Goal: Information Seeking & Learning: Learn about a topic

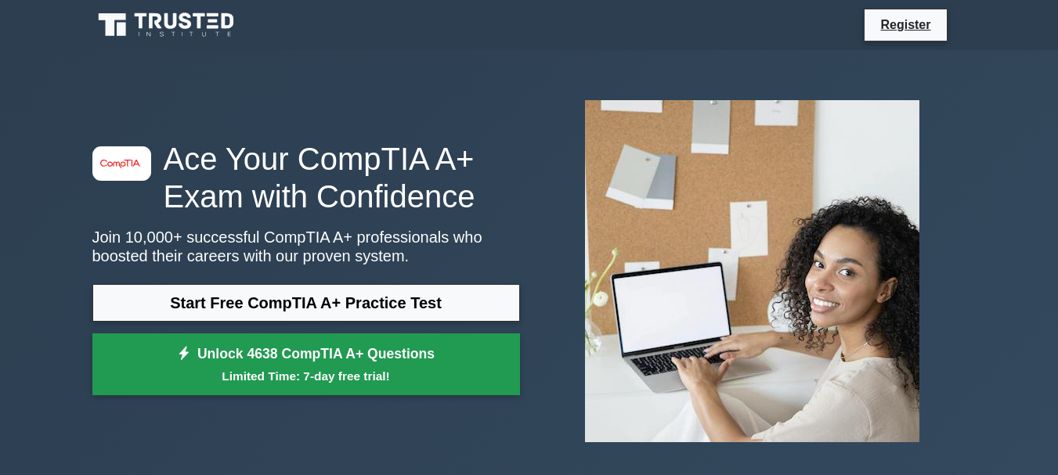
click at [366, 377] on small "Limited Time: 7-day free trial!" at bounding box center [306, 376] width 388 height 18
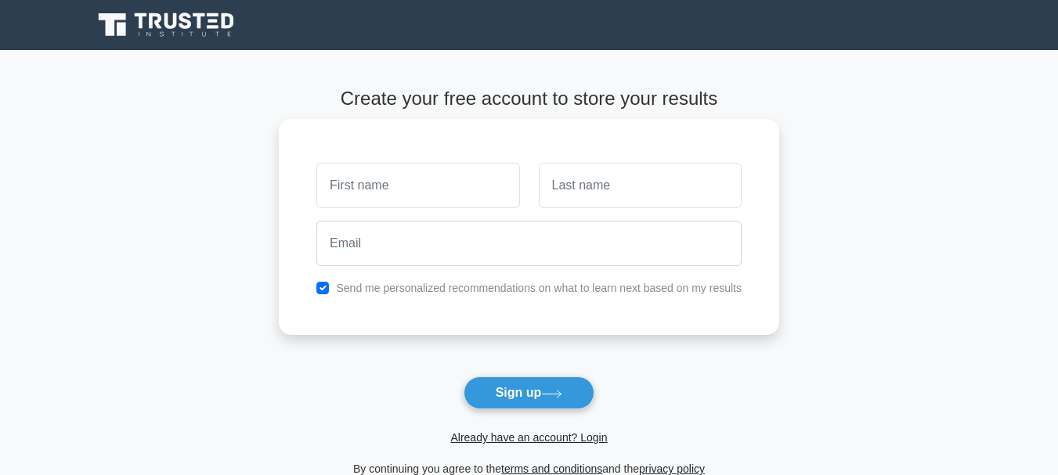
type input "t"
type input "Tamirat"
click at [636, 183] on input "text" at bounding box center [640, 185] width 203 height 45
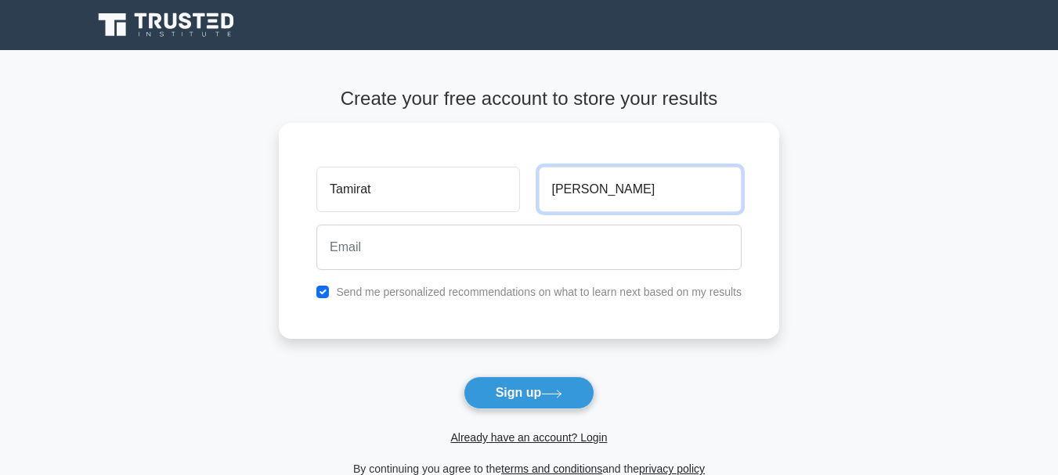
type input "[PERSON_NAME]"
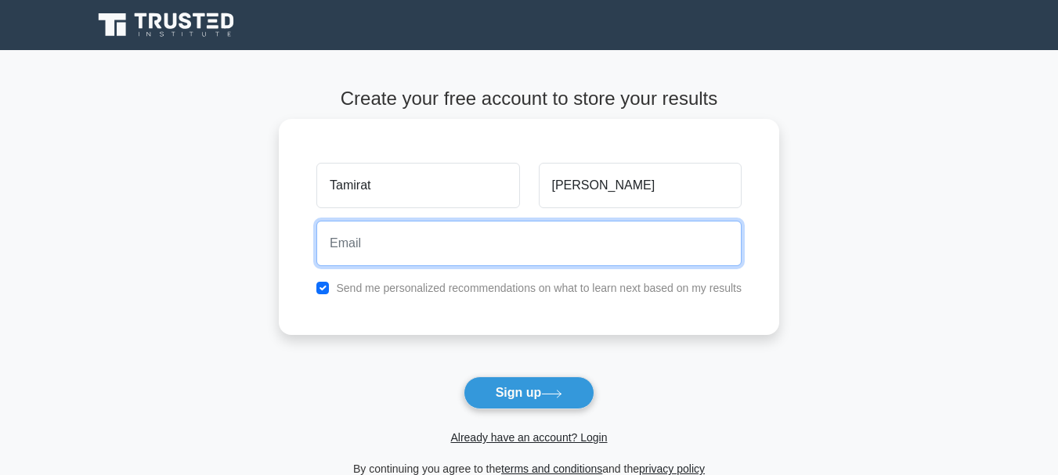
click at [468, 251] on input "email" at bounding box center [528, 243] width 425 height 45
paste input "[EMAIL_ADDRESS][DOMAIN_NAME]"
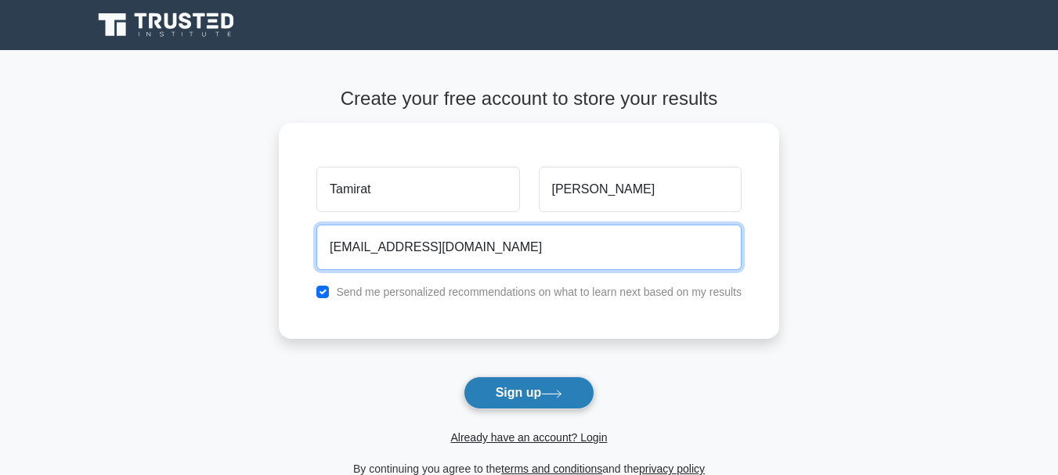
type input "[EMAIL_ADDRESS][DOMAIN_NAME]"
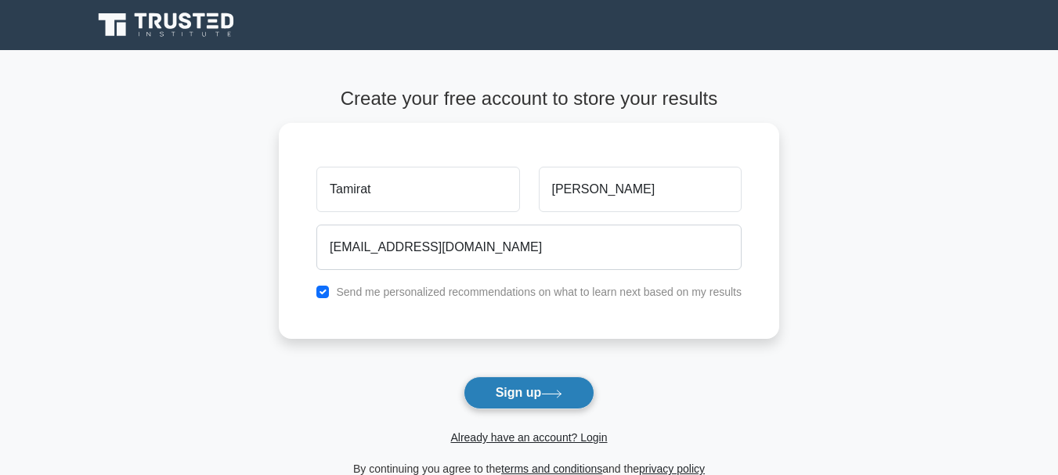
click at [523, 395] on button "Sign up" at bounding box center [529, 393] width 132 height 33
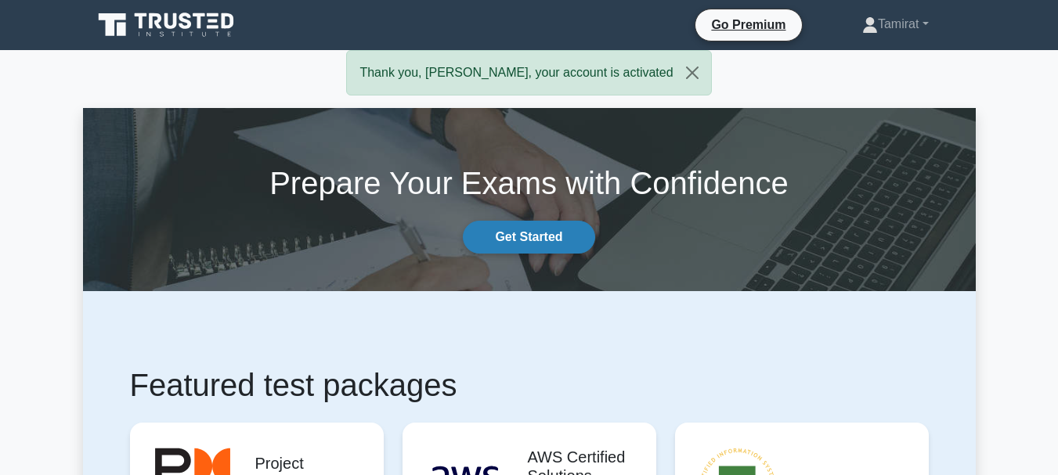
click at [505, 229] on link "Get Started" at bounding box center [529, 237] width 132 height 33
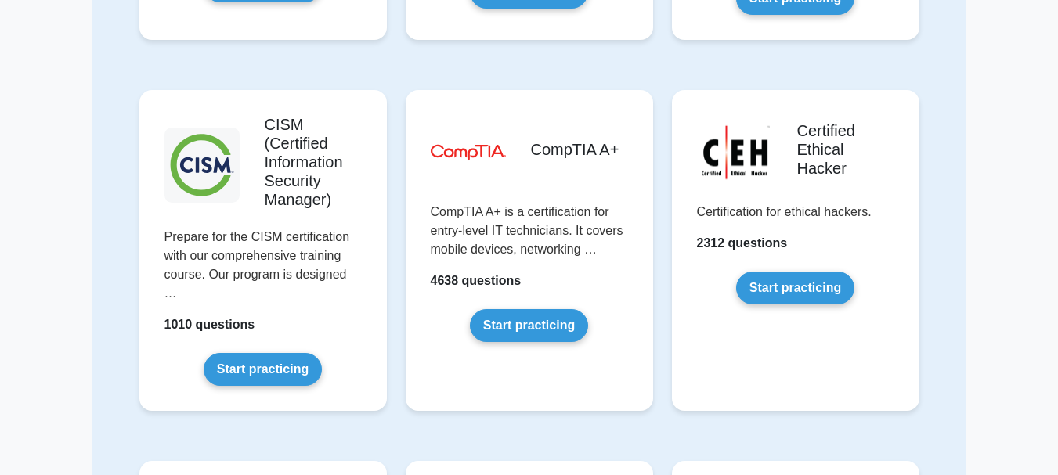
scroll to position [2270, 0]
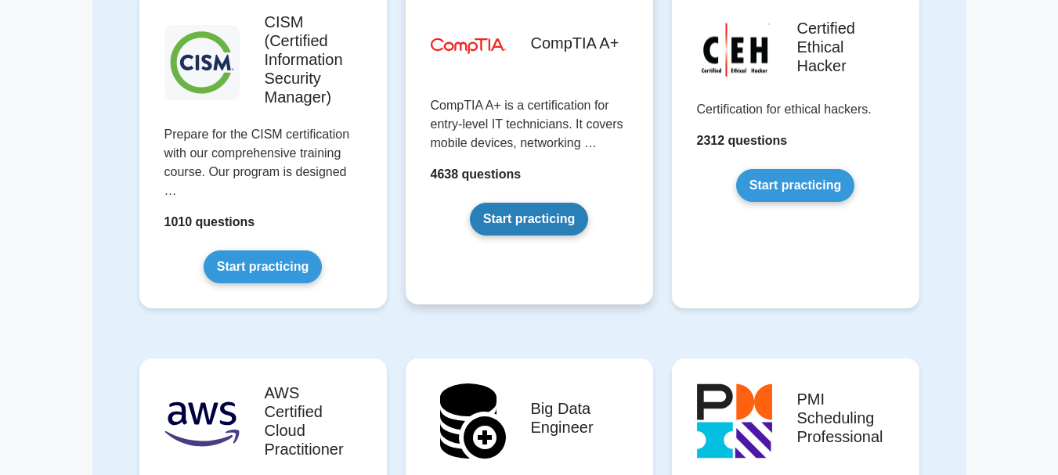
click at [519, 218] on link "Start practicing" at bounding box center [529, 219] width 118 height 33
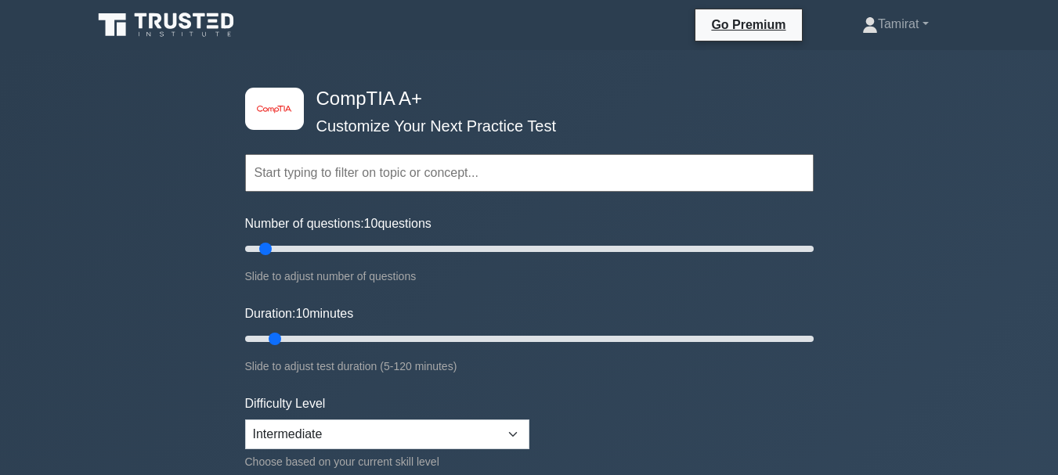
paste input "[EMAIL_ADDRESS][DOMAIN_NAME]"
type input "meracle26tame@gmail.com"
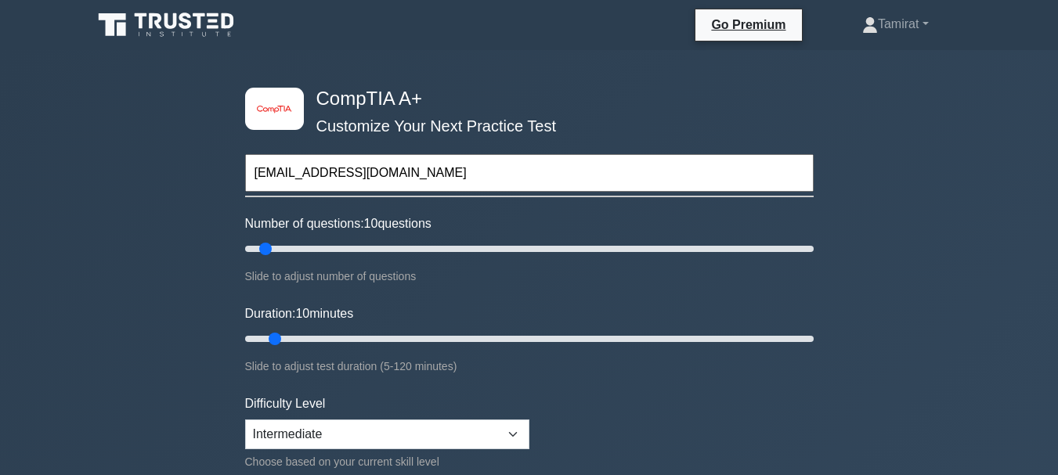
drag, startPoint x: 430, startPoint y: 174, endPoint x: 160, endPoint y: 150, distance: 271.1
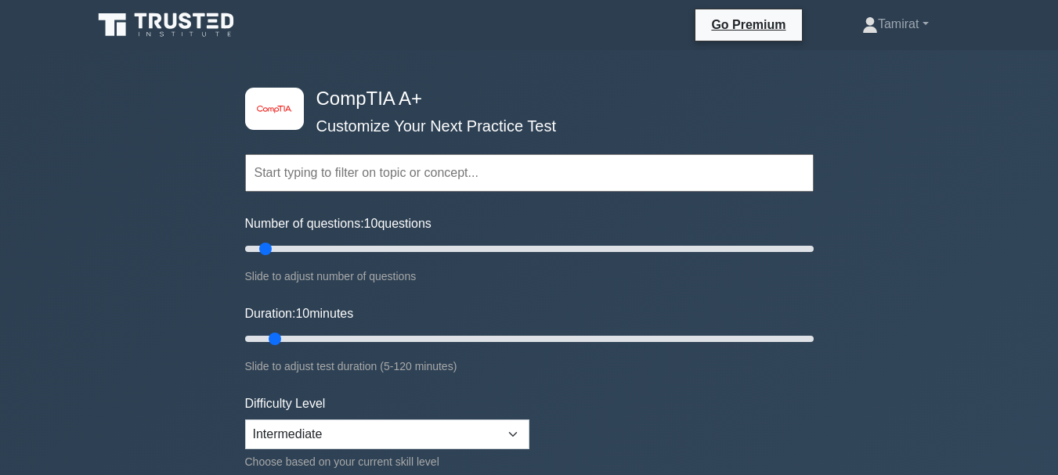
paste input "CompTIA A+ 220-1201"
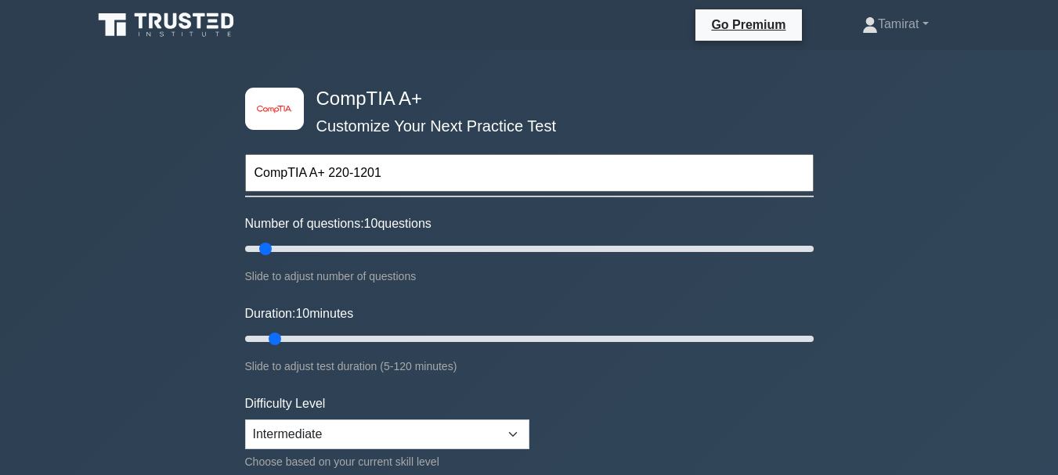
type input "CompTIA A+ 220-1201"
type input "55"
click at [396, 247] on input "Number of questions: 10 questions" at bounding box center [529, 249] width 568 height 19
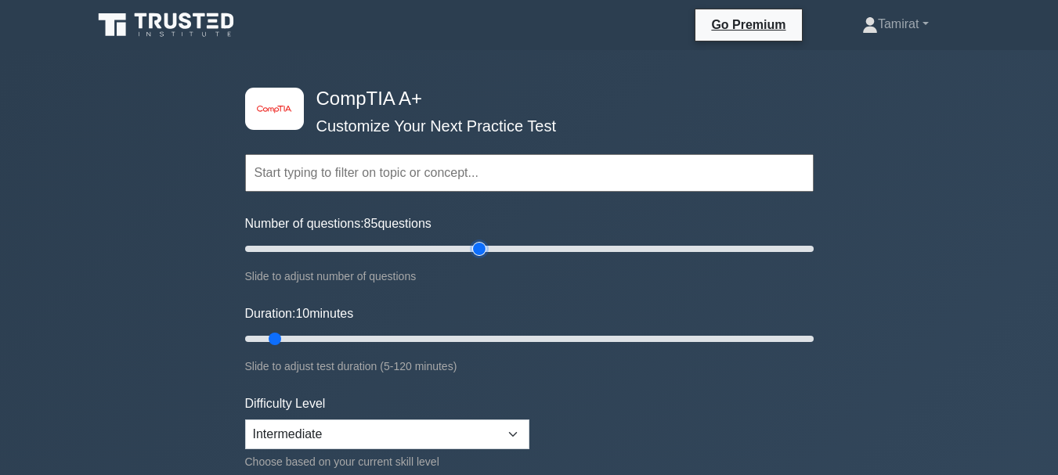
click at [481, 250] on input "Number of questions: 85 questions" at bounding box center [529, 249] width 568 height 19
click at [512, 247] on input "Number of questions: 85 questions" at bounding box center [529, 249] width 568 height 19
type input "100"
click at [520, 247] on input "Number of questions: 100 questions" at bounding box center [529, 249] width 568 height 19
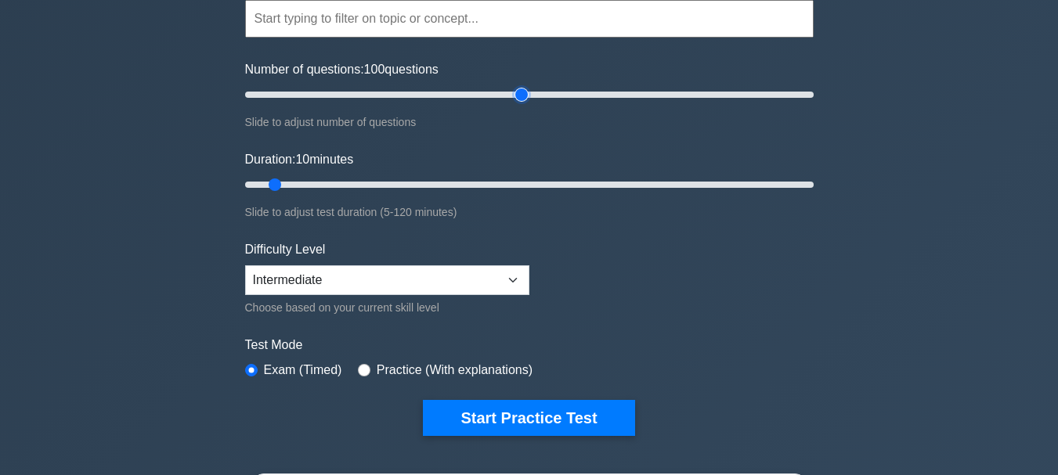
scroll to position [157, 0]
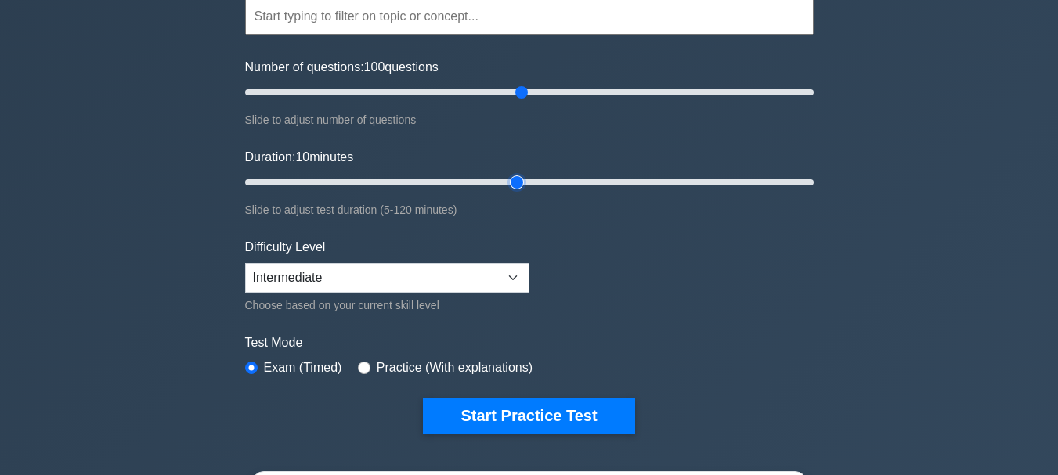
click at [506, 182] on input "Duration: 10 minutes" at bounding box center [529, 182] width 568 height 19
click at [553, 180] on input "Duration: 60 minutes" at bounding box center [529, 182] width 568 height 19
click at [593, 180] on input "Duration: 70 minutes" at bounding box center [529, 182] width 568 height 19
click at [602, 178] on input "Duration: 80 minutes" at bounding box center [529, 182] width 568 height 19
click at [618, 178] on input "Duration: 80 minutes" at bounding box center [529, 182] width 568 height 19
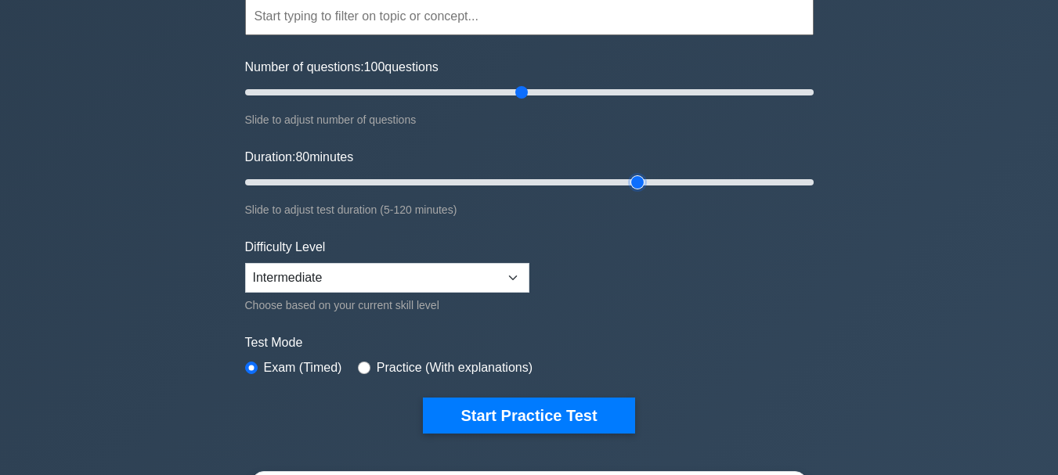
click at [632, 177] on input "Duration: 80 minutes" at bounding box center [529, 182] width 568 height 19
click at [653, 179] on input "Duration: 85 minutes" at bounding box center [529, 182] width 568 height 19
click at [678, 179] on input "Duration: 95 minutes" at bounding box center [529, 182] width 568 height 19
click at [712, 176] on input "Duration: 95 minutes" at bounding box center [529, 182] width 568 height 19
click at [752, 182] on input "Duration: 100 minutes" at bounding box center [529, 182] width 568 height 19
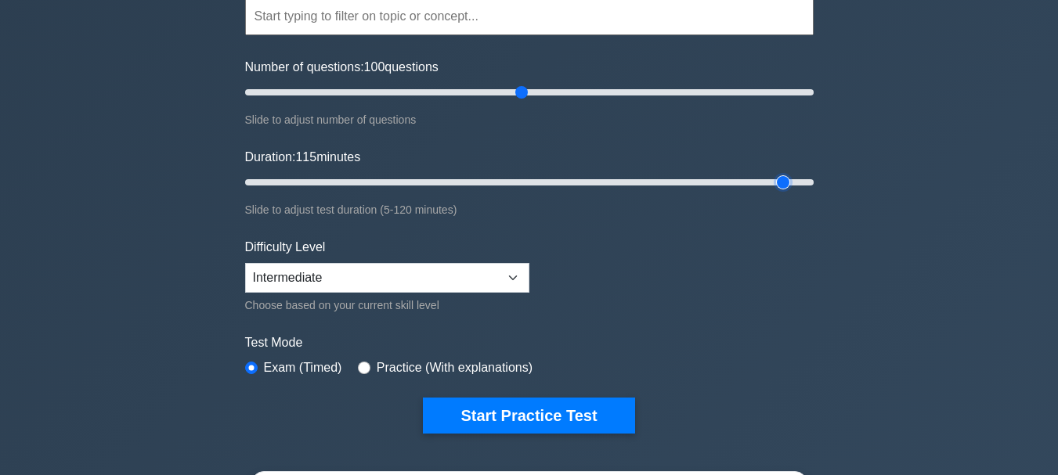
click at [794, 182] on input "Duration: 115 minutes" at bounding box center [529, 182] width 568 height 19
type input "120"
click at [812, 182] on input "Duration: 120 minutes" at bounding box center [529, 182] width 568 height 19
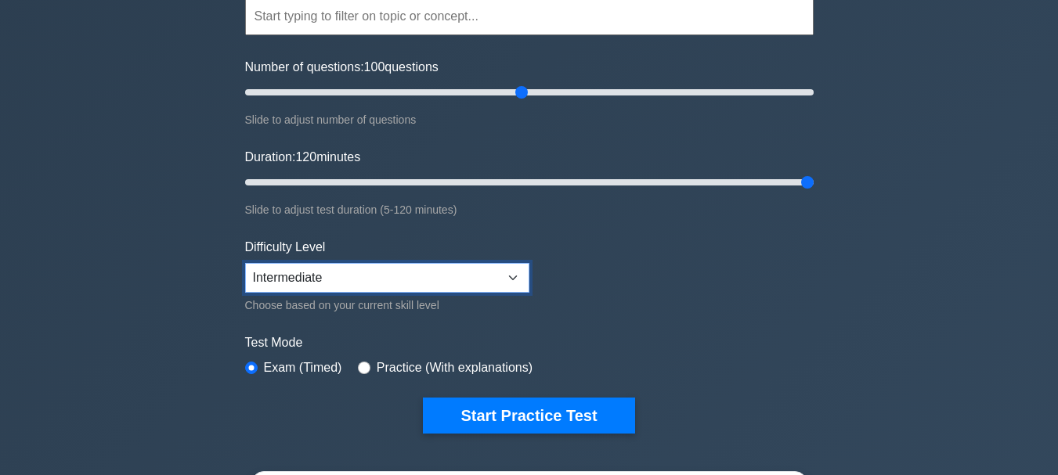
click at [385, 276] on select "Beginner Intermediate Expert" at bounding box center [387, 278] width 284 height 30
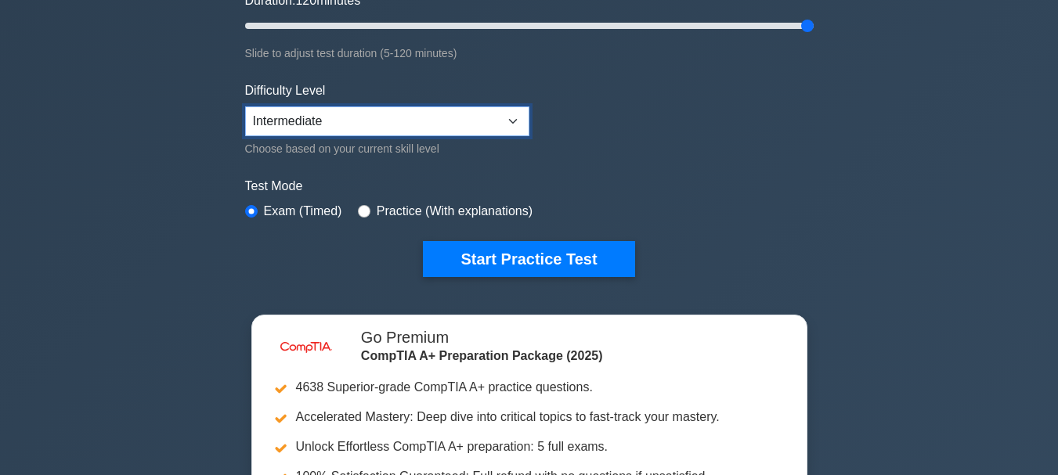
scroll to position [391, 0]
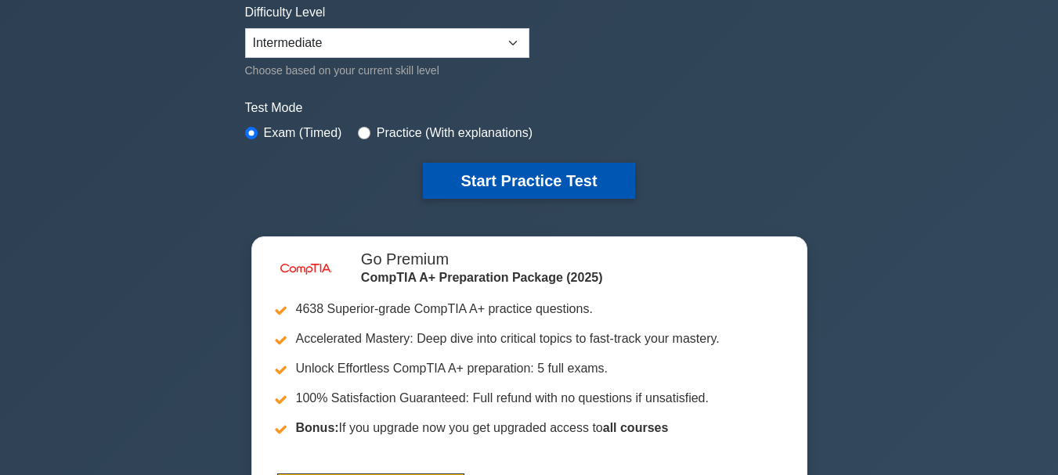
click at [489, 194] on button "Start Practice Test" at bounding box center [528, 181] width 211 height 36
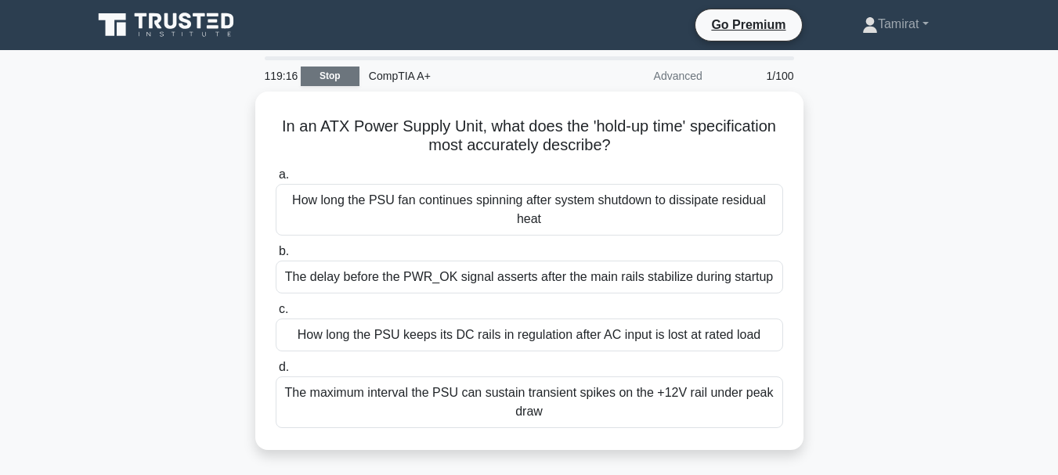
click at [341, 78] on link "Stop" at bounding box center [330, 77] width 59 height 20
